Goal: Navigation & Orientation: Find specific page/section

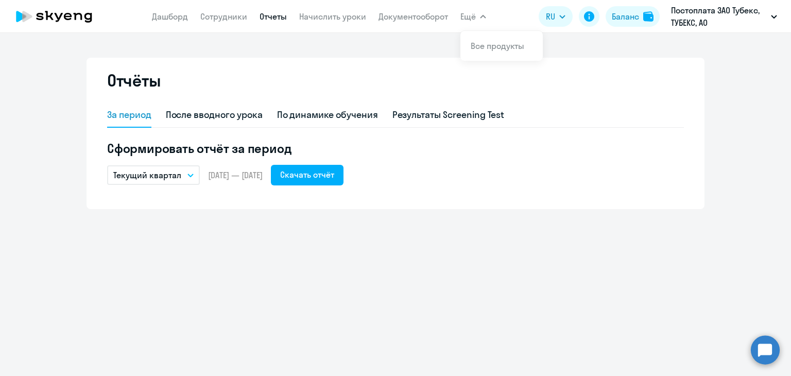
click at [168, 18] on link "Дашборд" at bounding box center [170, 16] width 36 height 10
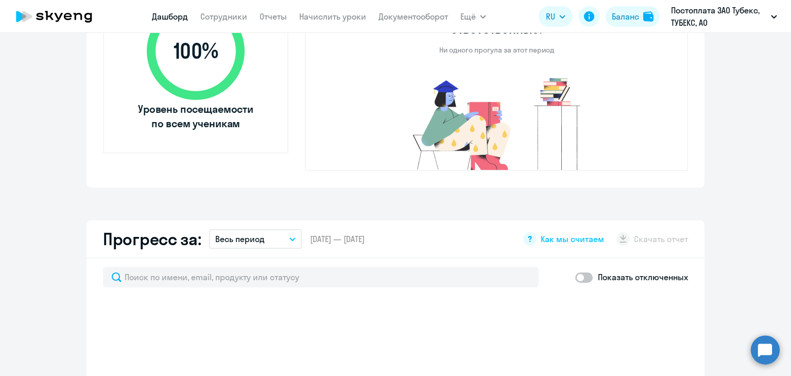
scroll to position [567, 0]
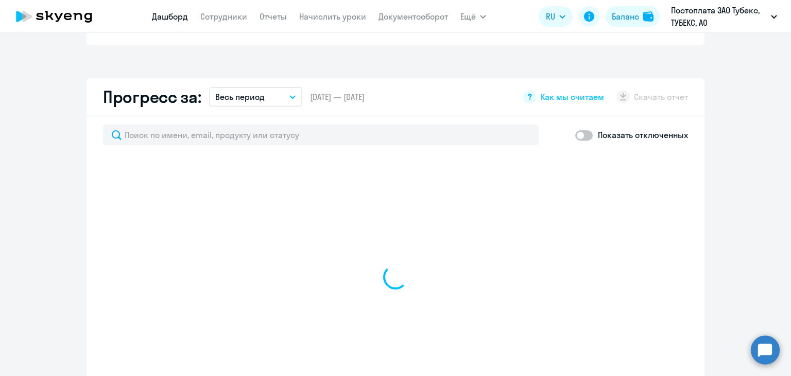
select select "30"
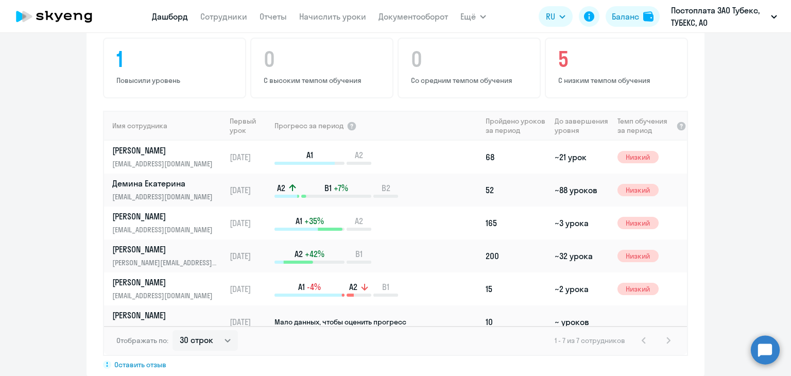
scroll to position [670, 0]
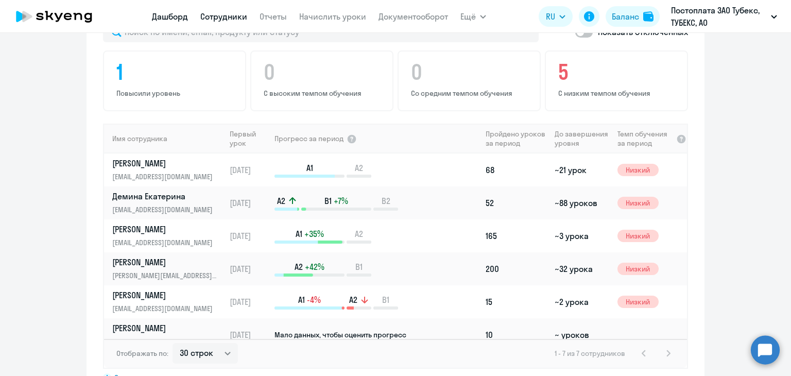
click at [212, 19] on link "Сотрудники" at bounding box center [223, 16] width 47 height 10
select select "30"
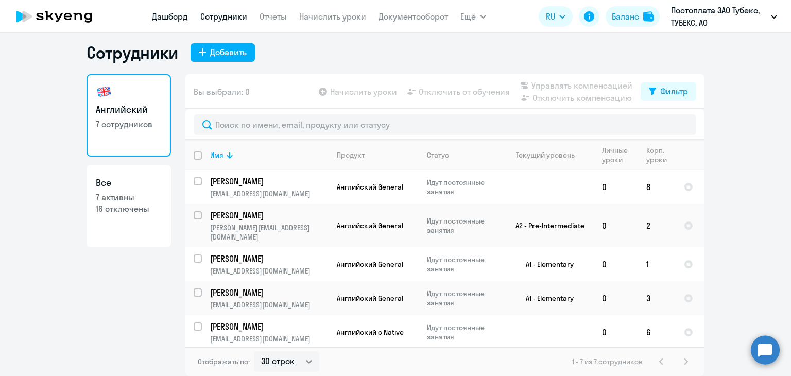
click at [167, 16] on link "Дашборд" at bounding box center [170, 16] width 36 height 10
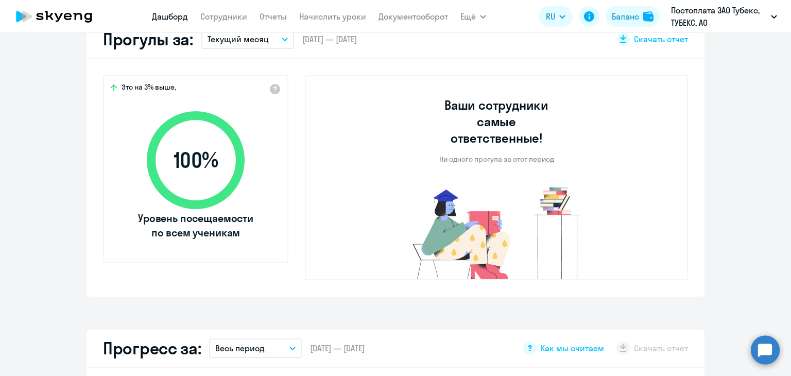
select select "30"
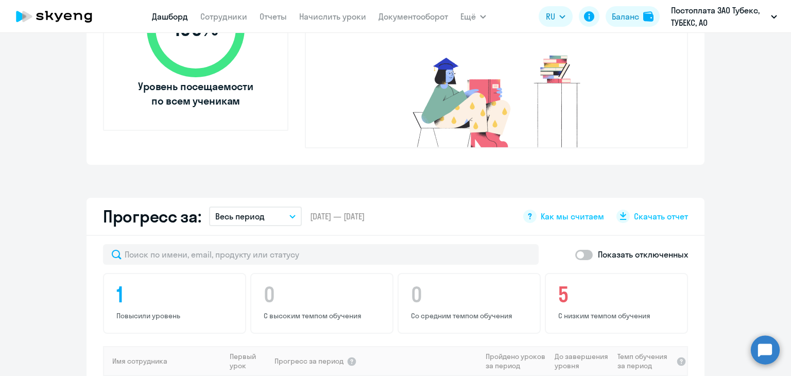
scroll to position [470, 0]
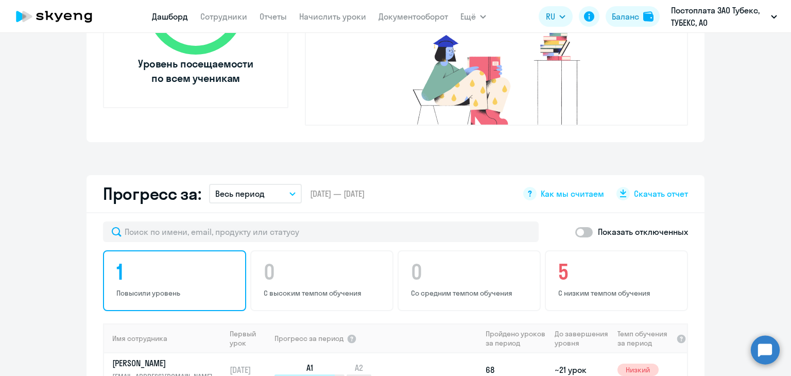
click at [194, 262] on h4 "1" at bounding box center [176, 272] width 120 height 25
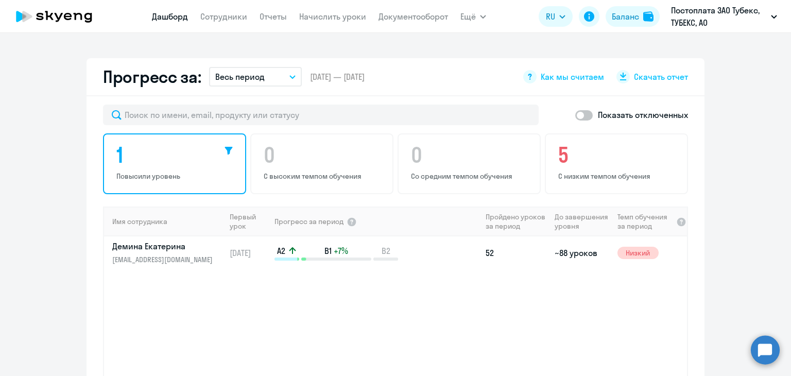
scroll to position [573, 0]
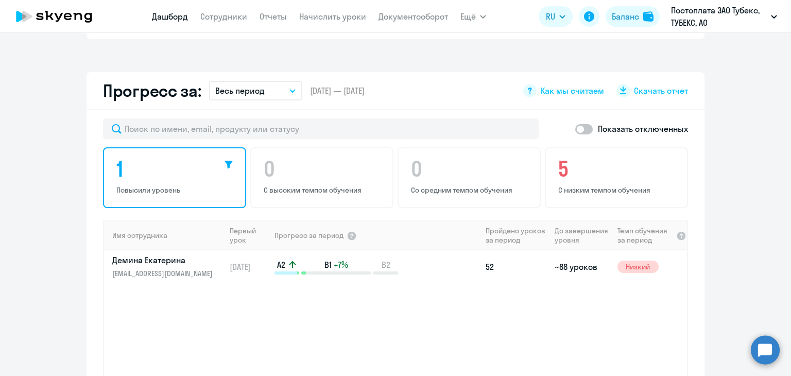
click at [193, 157] on h4 "1" at bounding box center [176, 169] width 120 height 25
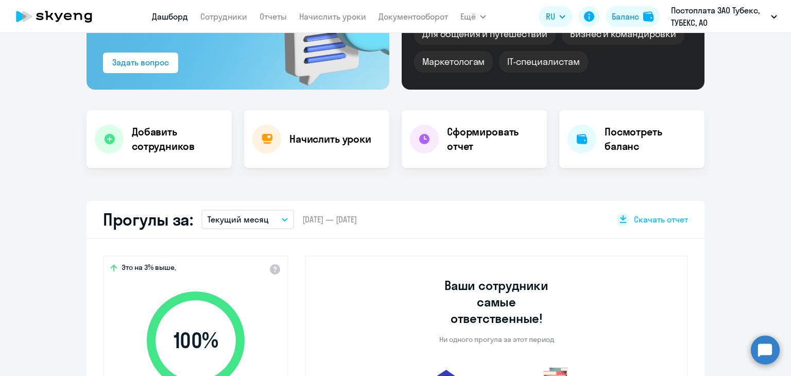
scroll to position [0, 0]
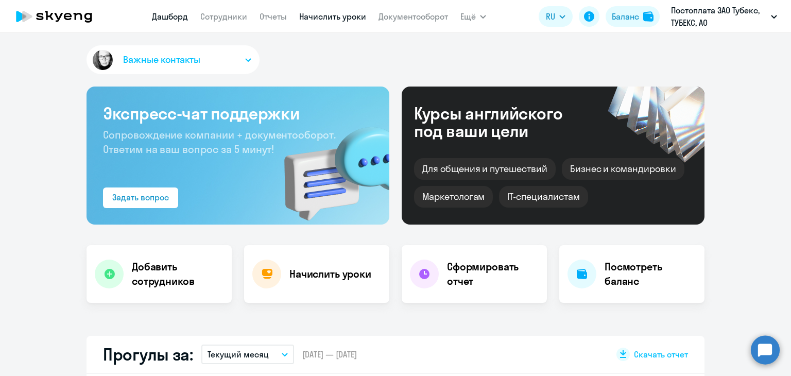
click at [342, 16] on link "Начислить уроки" at bounding box center [332, 16] width 67 height 10
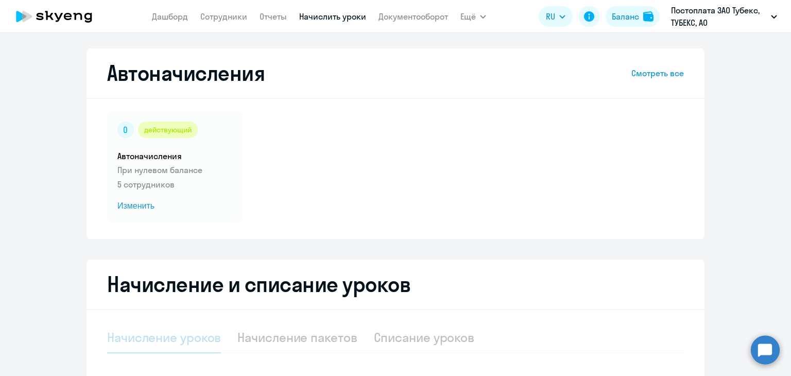
select select "10"
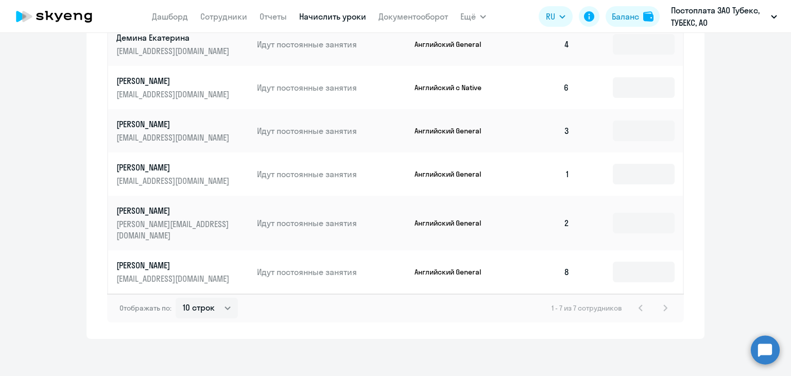
scroll to position [519, 0]
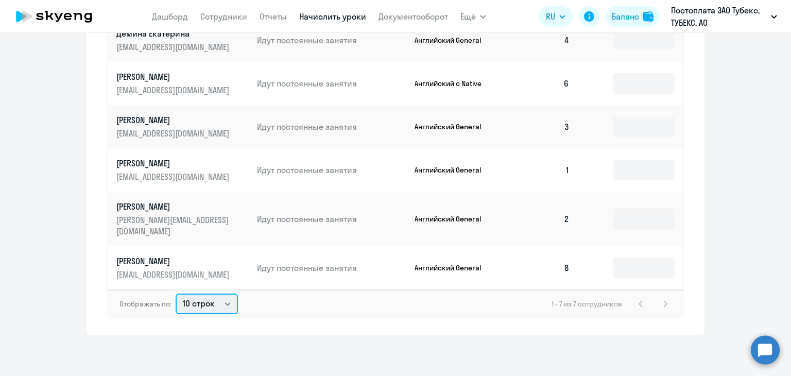
click at [221, 304] on select "10 строк 30 строк 50 строк" at bounding box center [207, 304] width 62 height 21
click at [176, 294] on select "10 строк 30 строк 50 строк" at bounding box center [207, 304] width 62 height 21
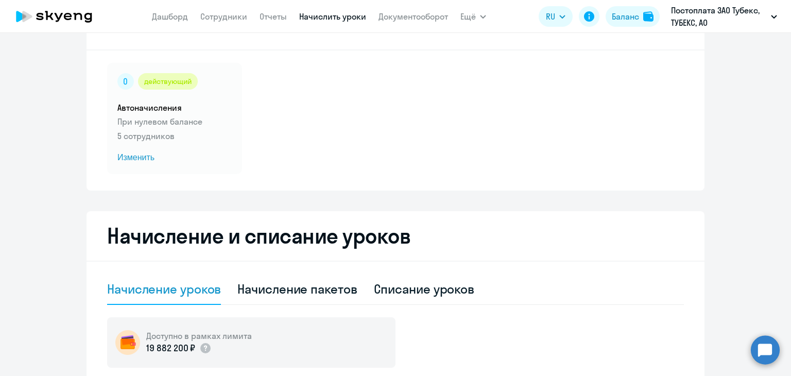
scroll to position [0, 0]
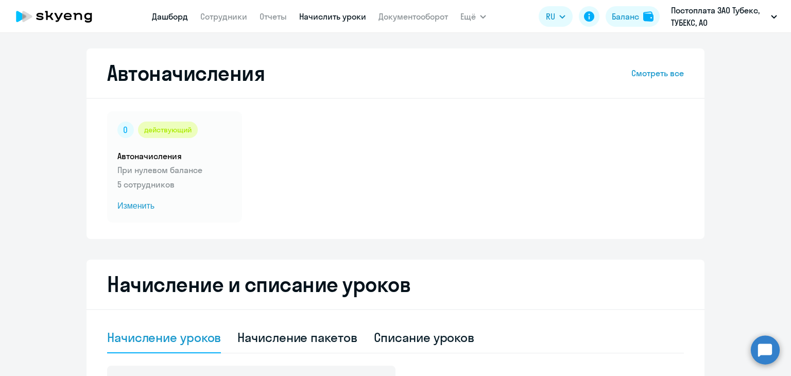
click at [178, 16] on link "Дашборд" at bounding box center [170, 16] width 36 height 10
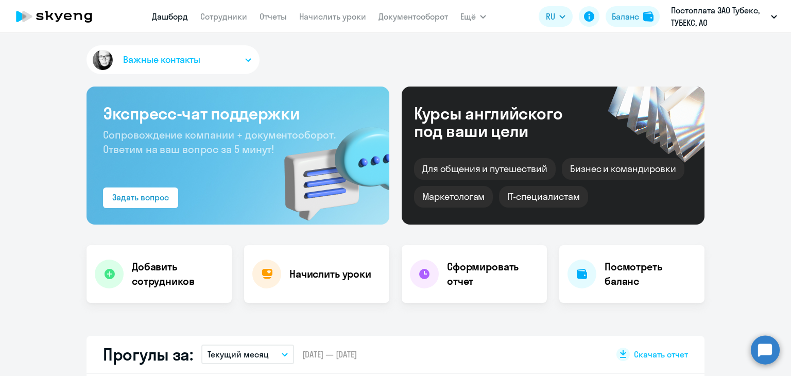
select select "30"
